Goal: Transaction & Acquisition: Obtain resource

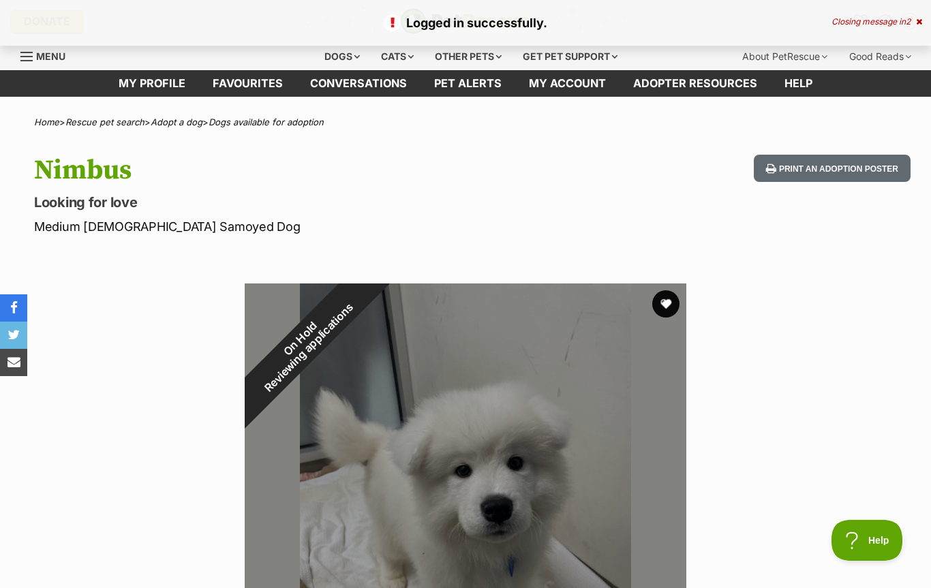
click at [35, 65] on link "Menu" at bounding box center [47, 55] width 55 height 25
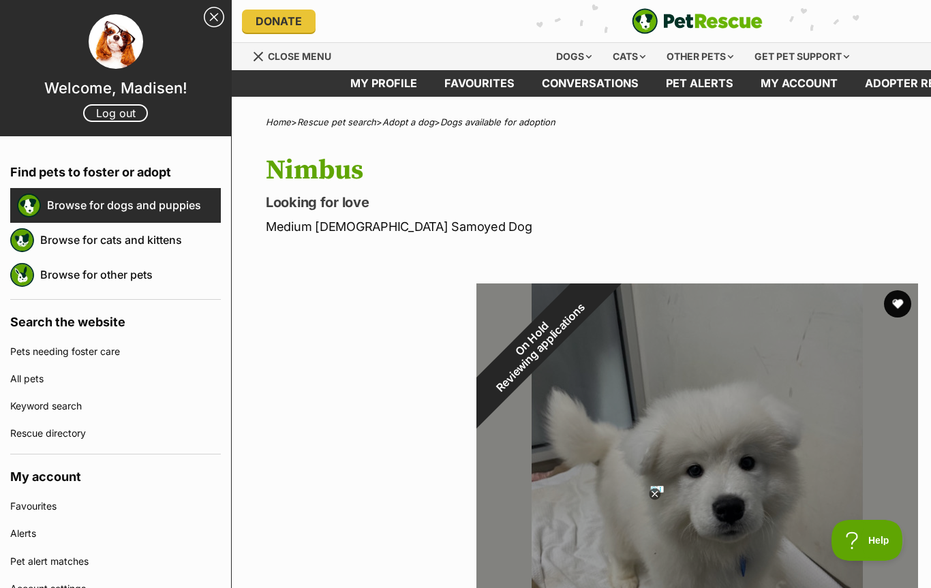
click at [159, 207] on link "Browse for dogs and puppies" at bounding box center [134, 205] width 174 height 29
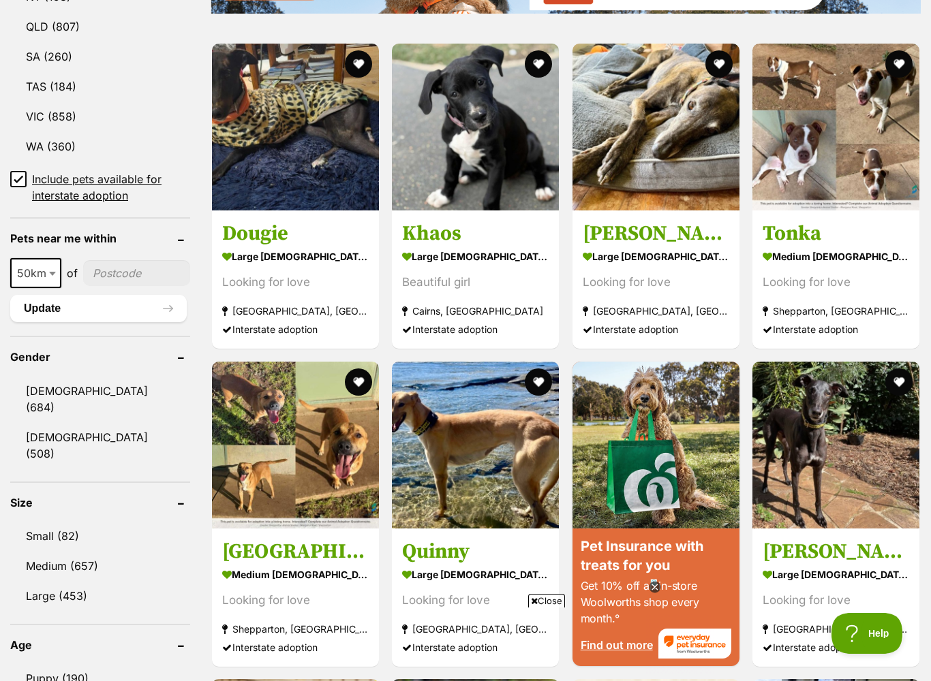
scroll to position [861, 0]
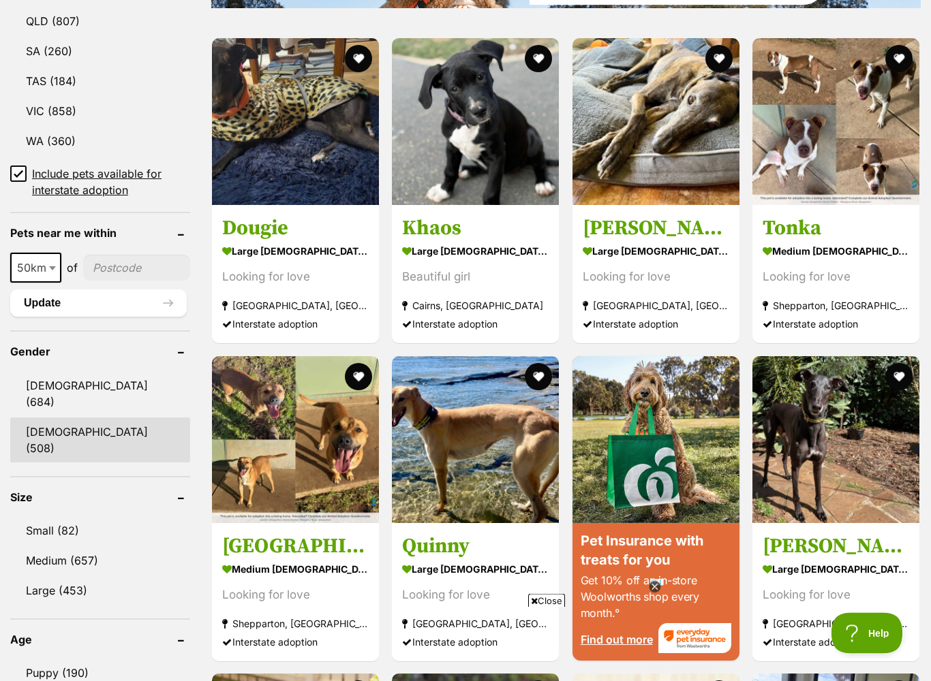
click at [74, 422] on link "Female (508)" at bounding box center [100, 440] width 180 height 45
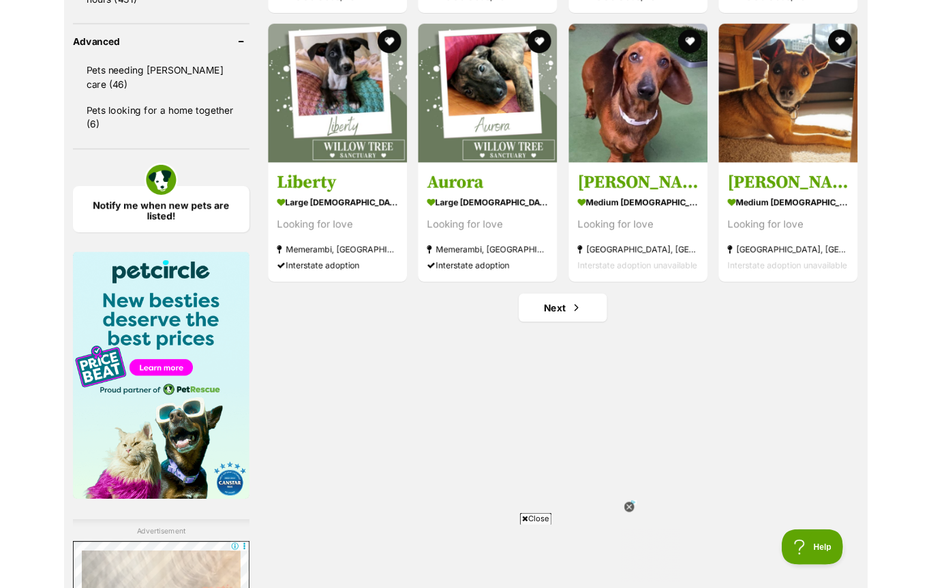
scroll to position [1799, 0]
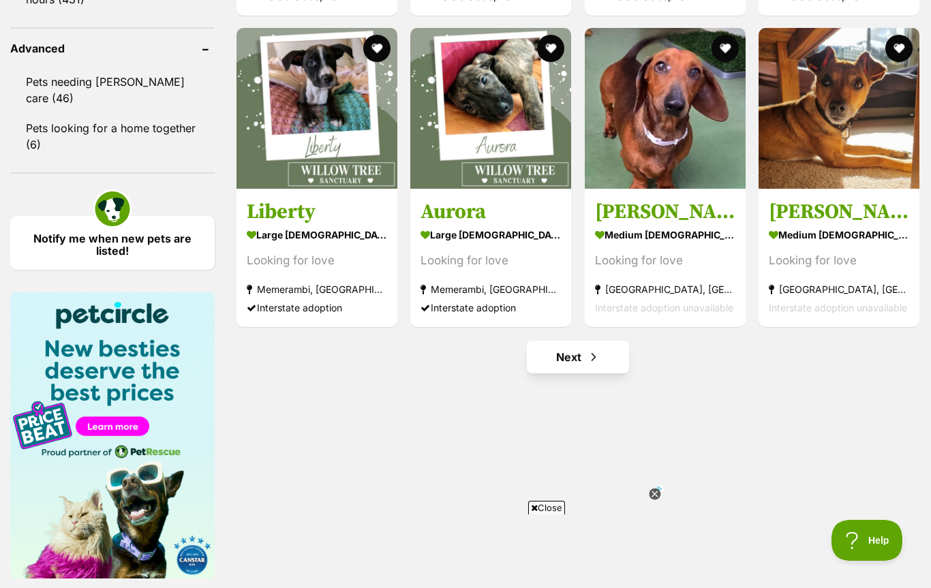
click at [589, 355] on span "Next page" at bounding box center [594, 357] width 14 height 16
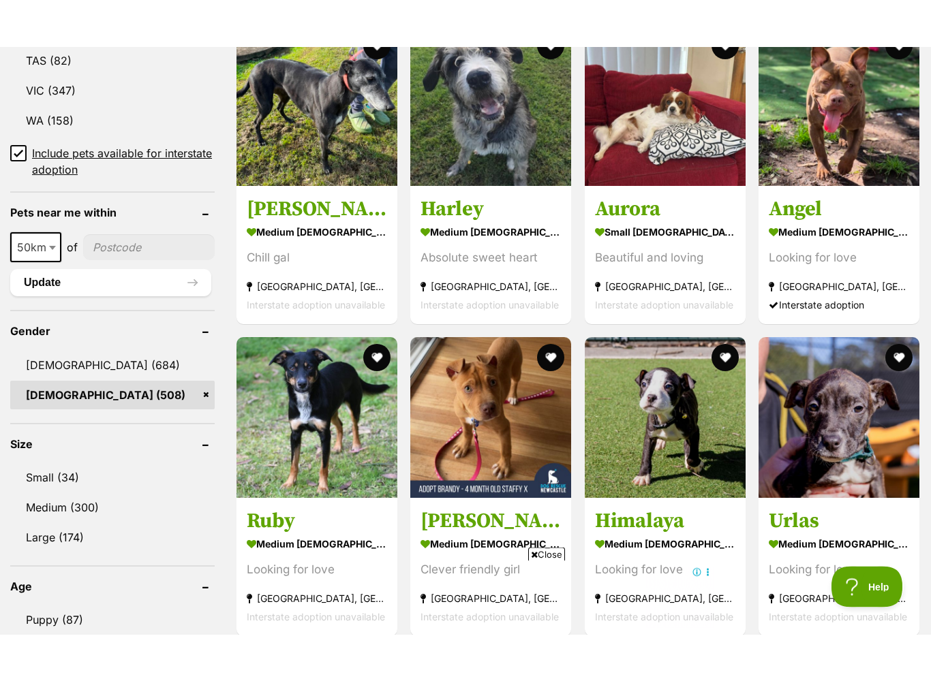
scroll to position [913, 0]
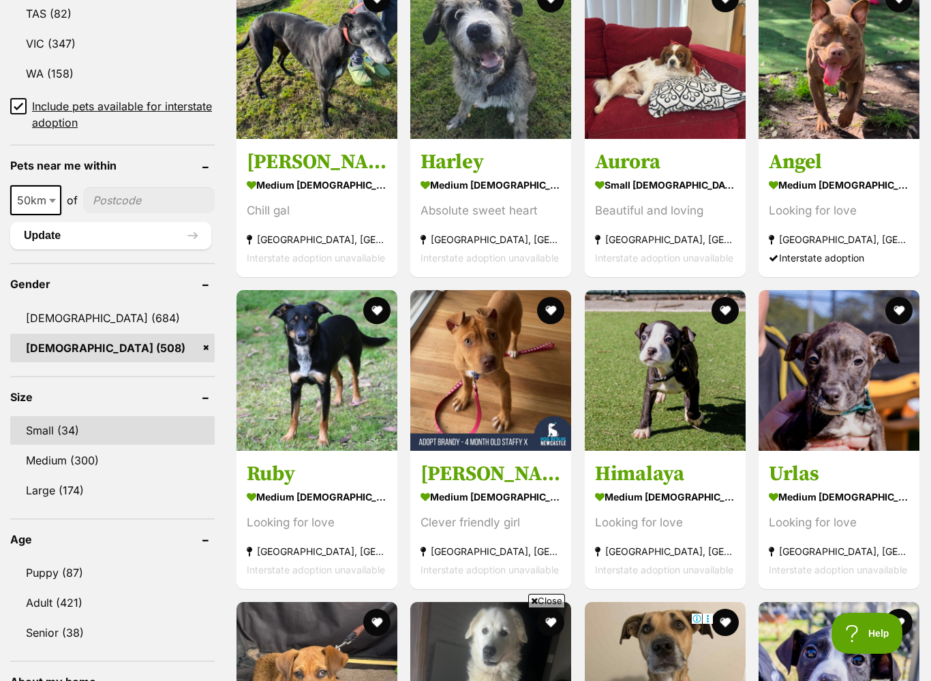
click at [53, 433] on link "Small (34)" at bounding box center [112, 430] width 204 height 29
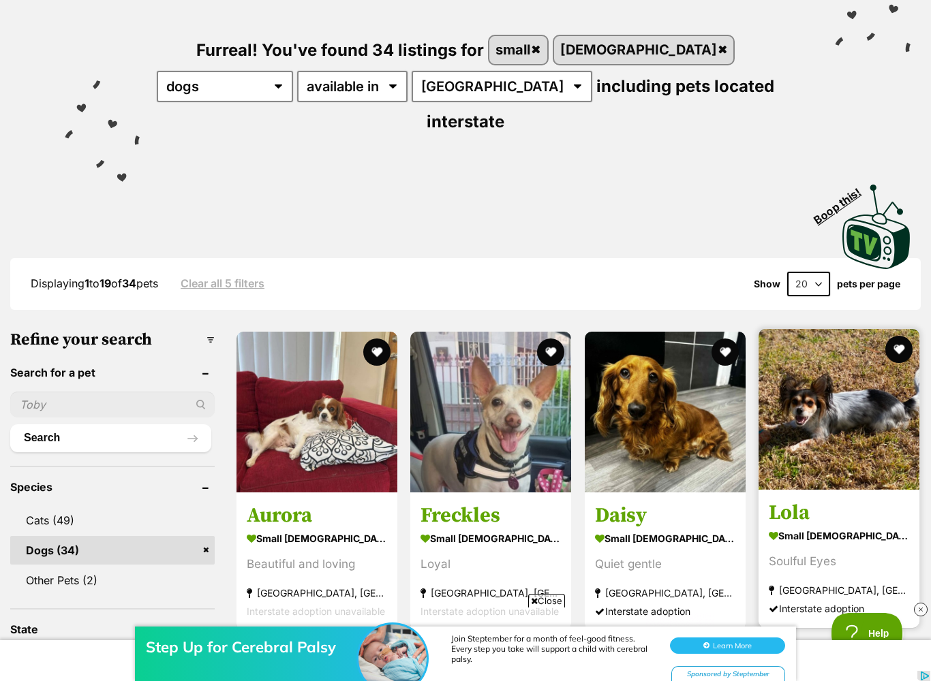
click at [824, 525] on strong "small female Dog" at bounding box center [839, 535] width 140 height 20
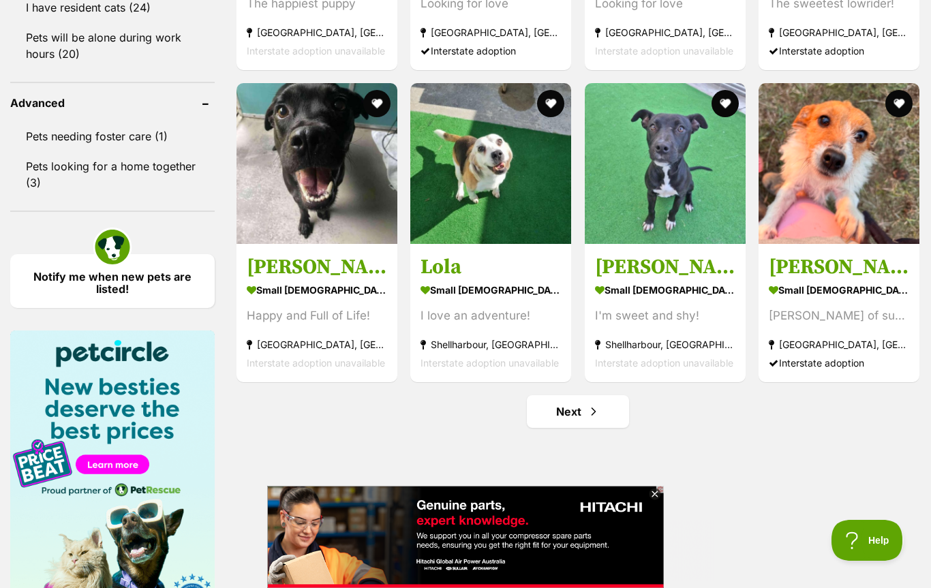
scroll to position [1772, 0]
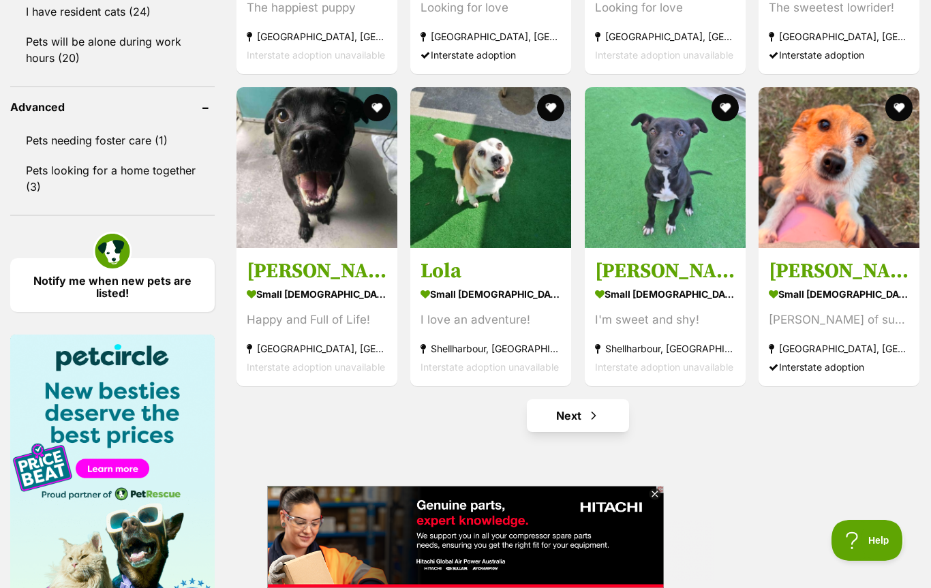
click at [588, 407] on span "Next page" at bounding box center [594, 415] width 14 height 16
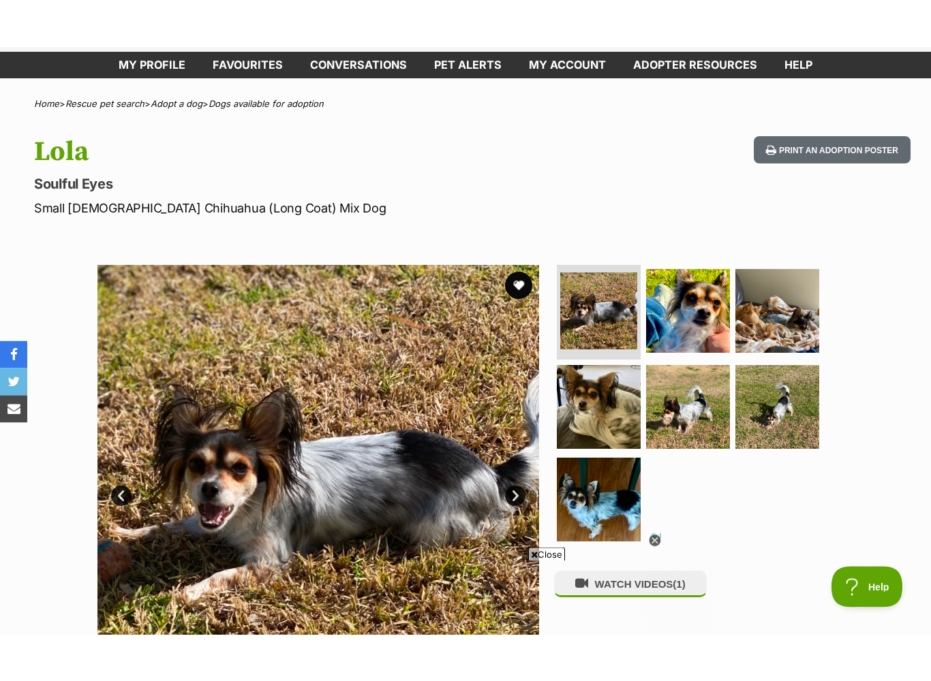
scroll to position [65, 0]
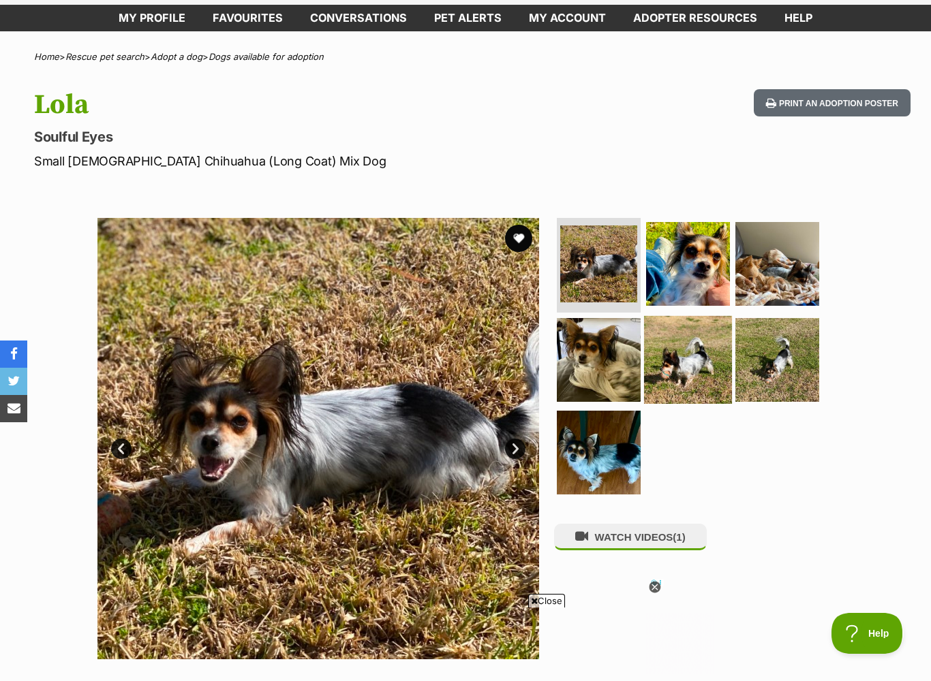
click at [707, 380] on img at bounding box center [688, 360] width 88 height 88
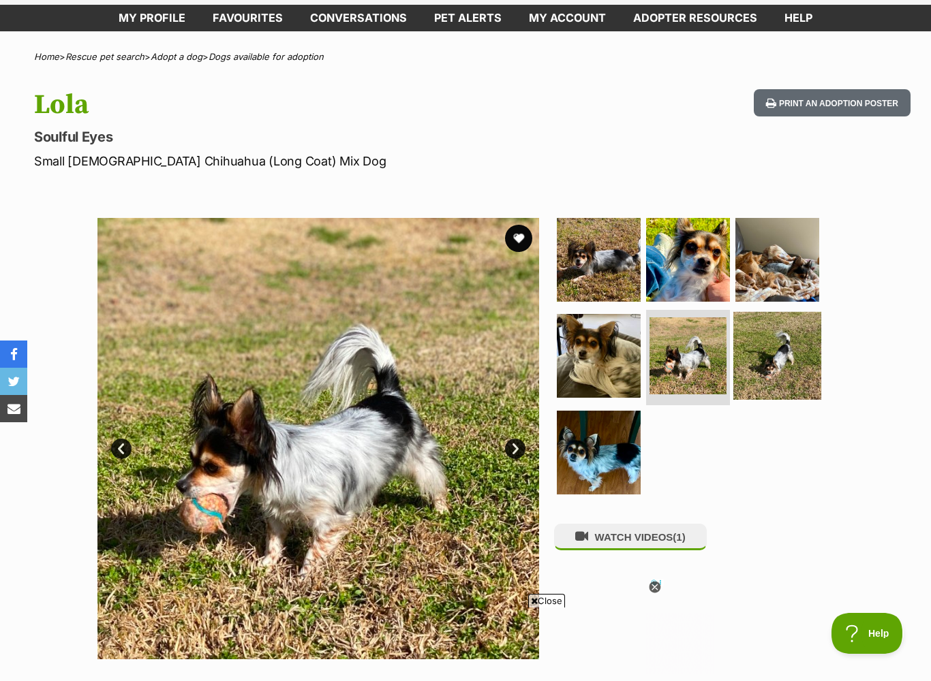
click at [784, 341] on img at bounding box center [777, 356] width 88 height 88
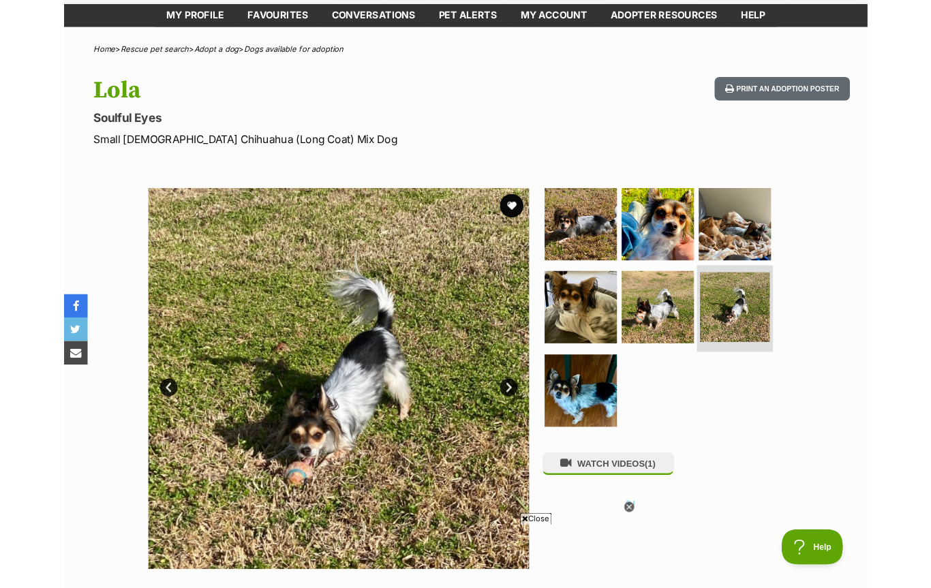
scroll to position [0, 0]
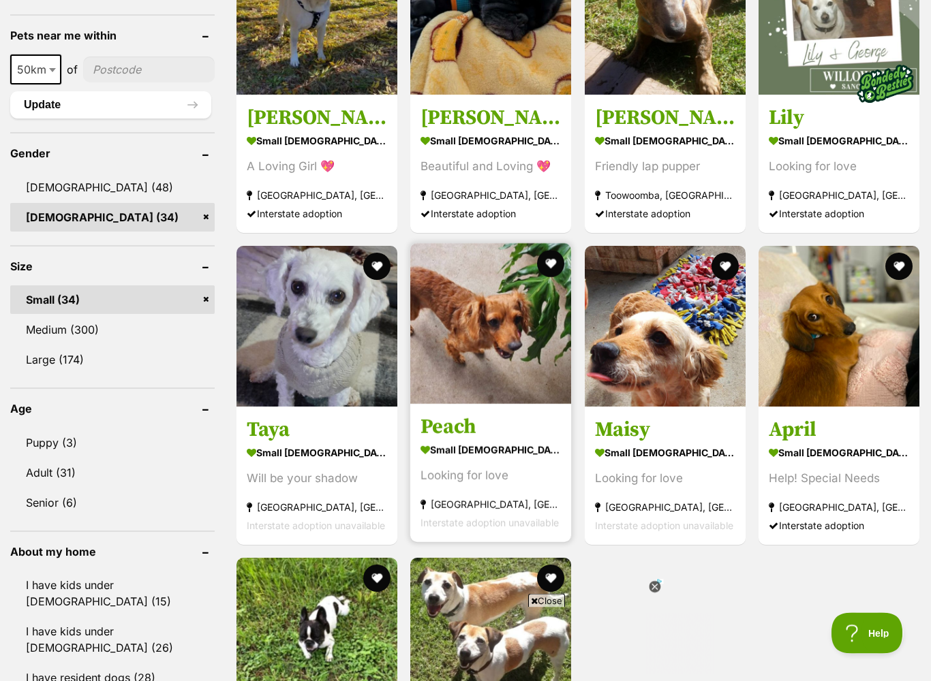
scroll to position [1076, 0]
click at [498, 467] on div "Looking for love" at bounding box center [490, 476] width 140 height 18
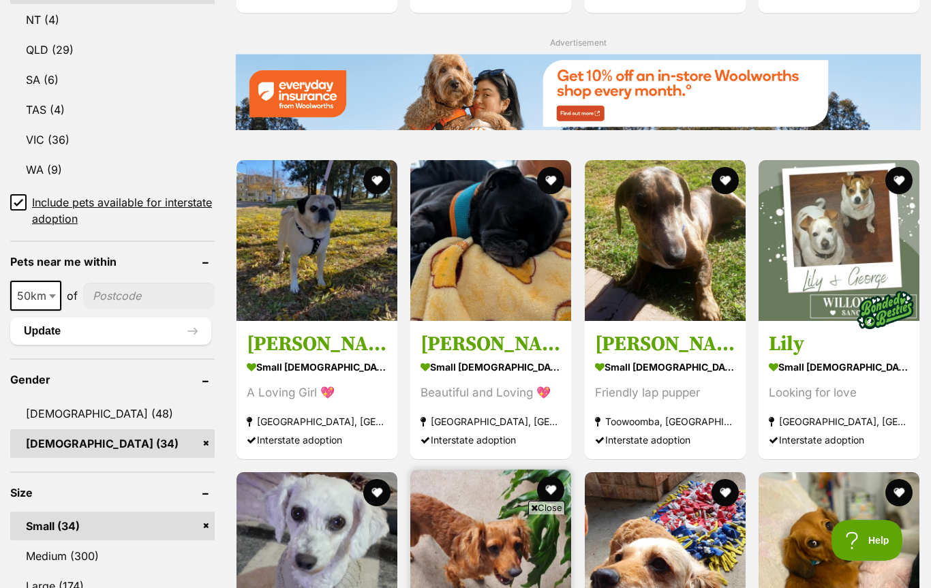
scroll to position [848, 0]
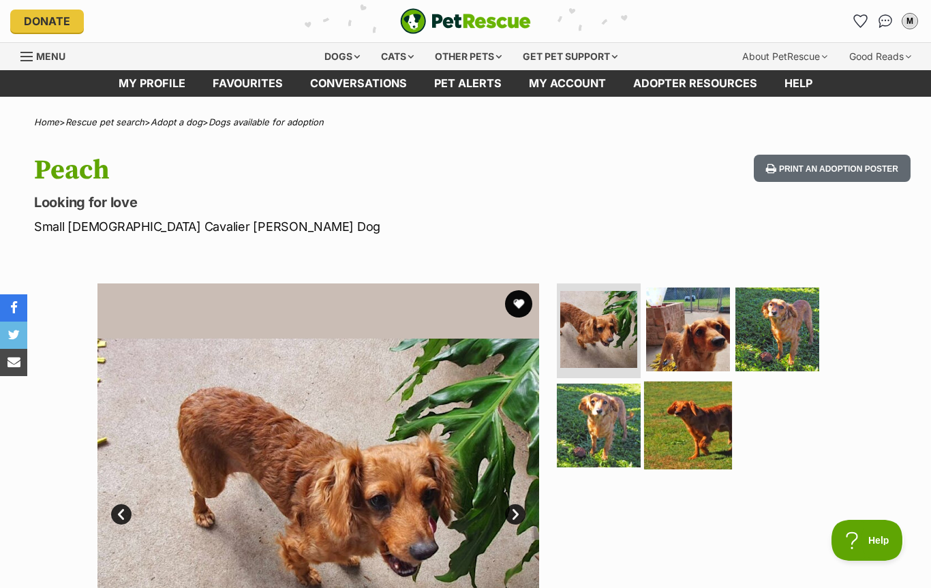
click at [698, 422] on img at bounding box center [688, 426] width 88 height 88
